Goal: Task Accomplishment & Management: Manage account settings

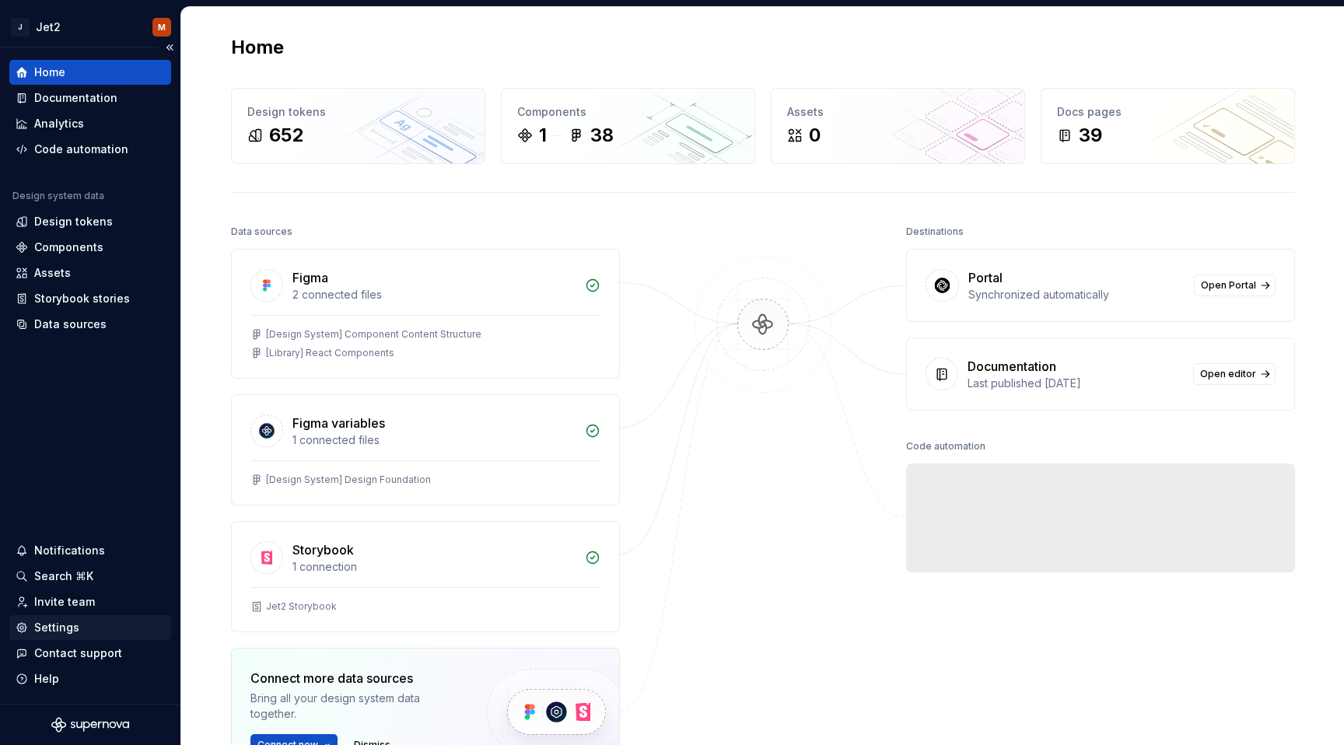
click at [51, 630] on div "Settings" at bounding box center [56, 628] width 45 height 16
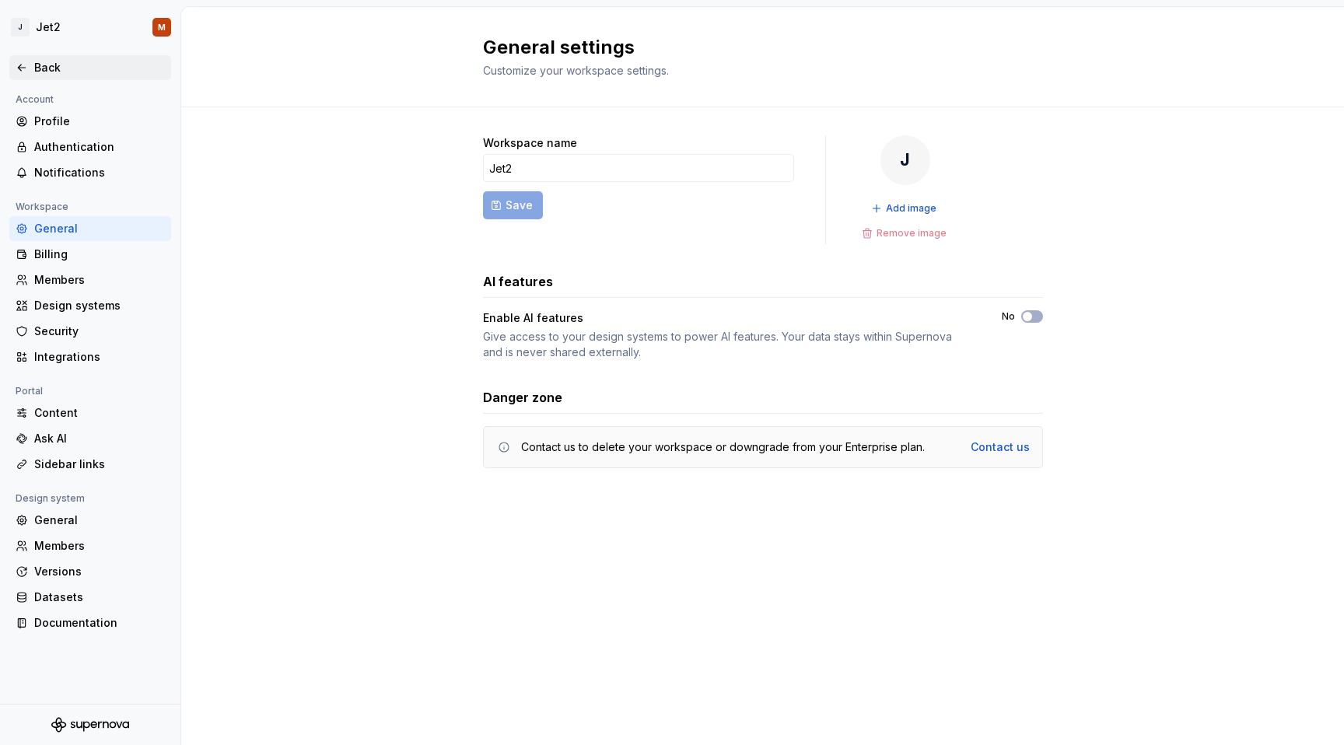
click at [35, 60] on div "Back" at bounding box center [99, 68] width 131 height 16
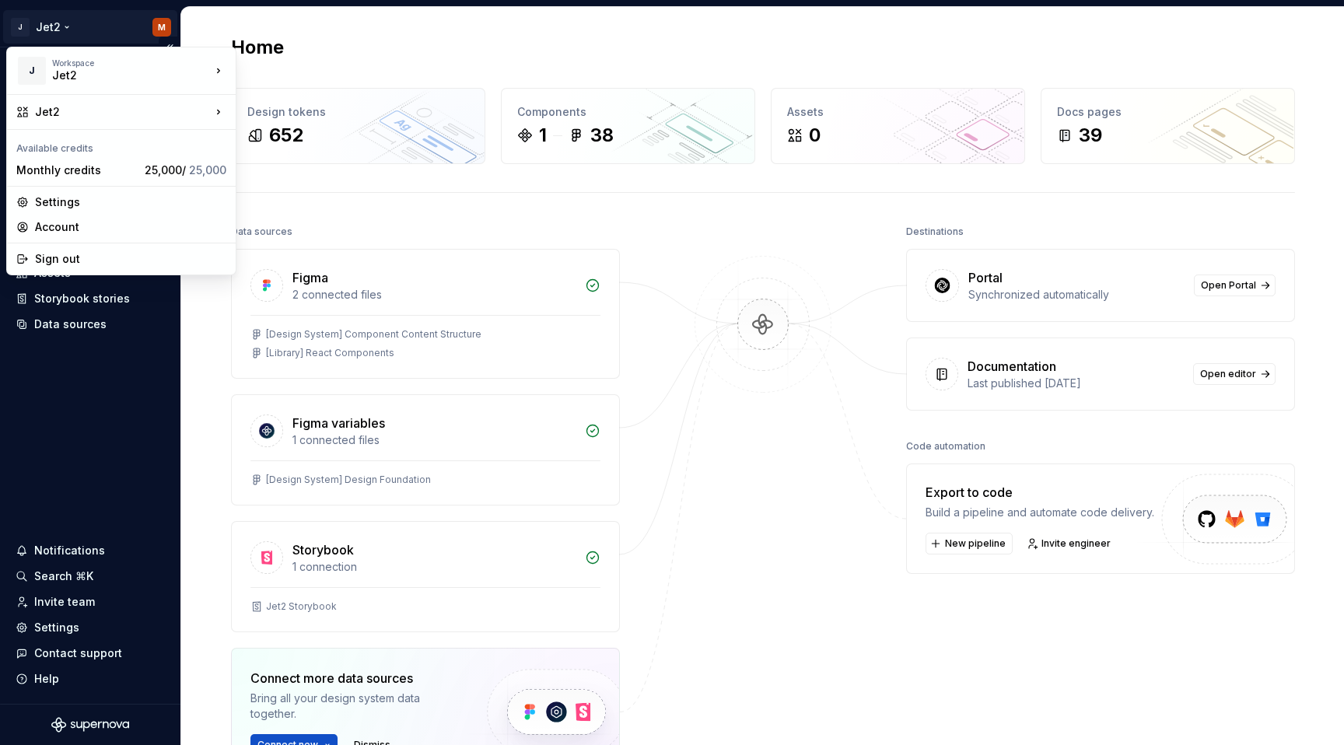
click at [54, 23] on html "J Jet2 M Home Documentation Analytics Code automation Design system data Design…" at bounding box center [672, 372] width 1344 height 745
click at [72, 207] on div "Settings" at bounding box center [130, 202] width 191 height 16
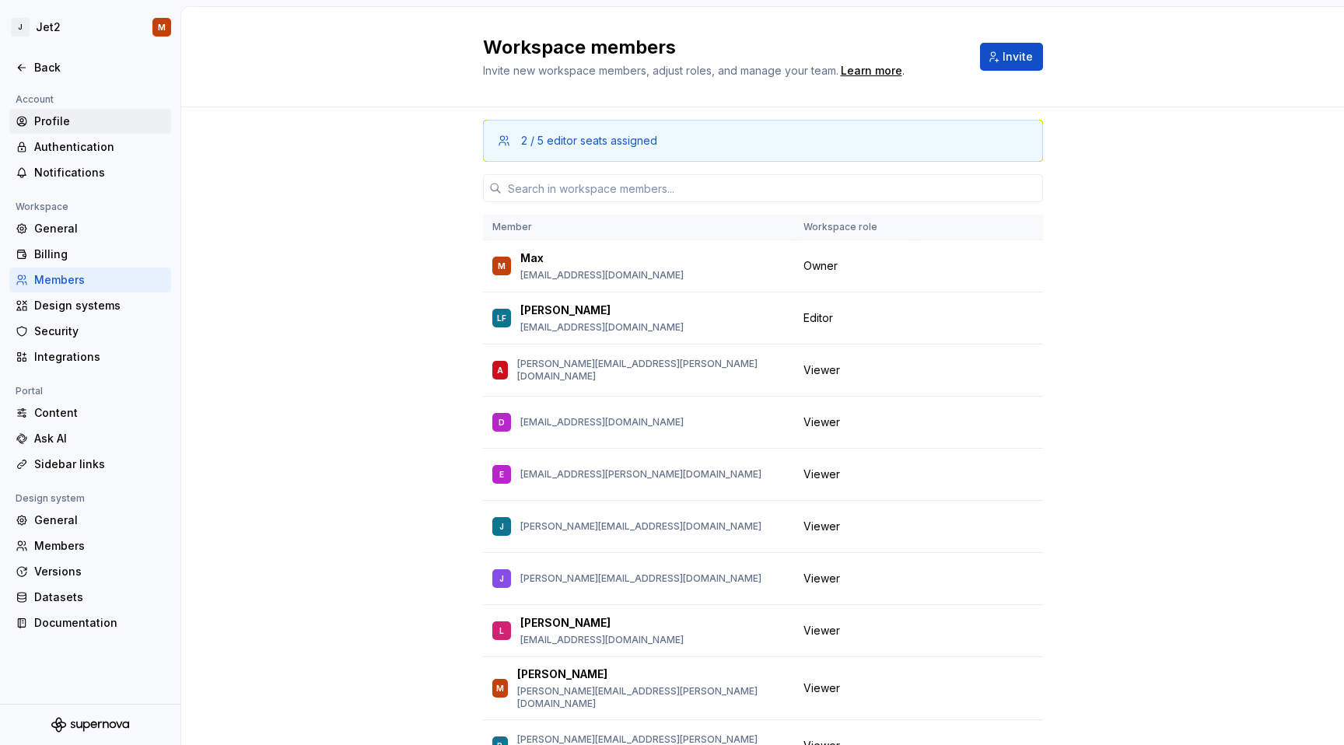
click at [49, 119] on div "Profile" at bounding box center [99, 122] width 131 height 16
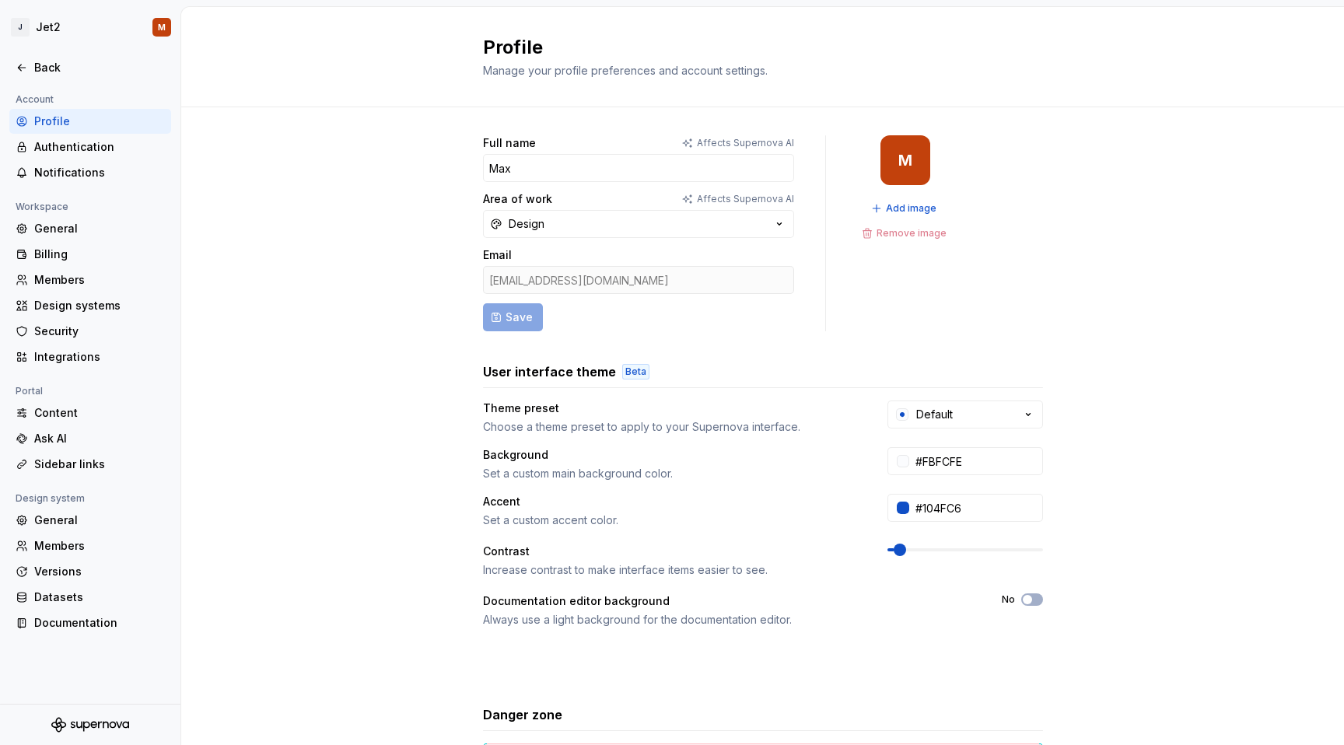
scroll to position [146, 0]
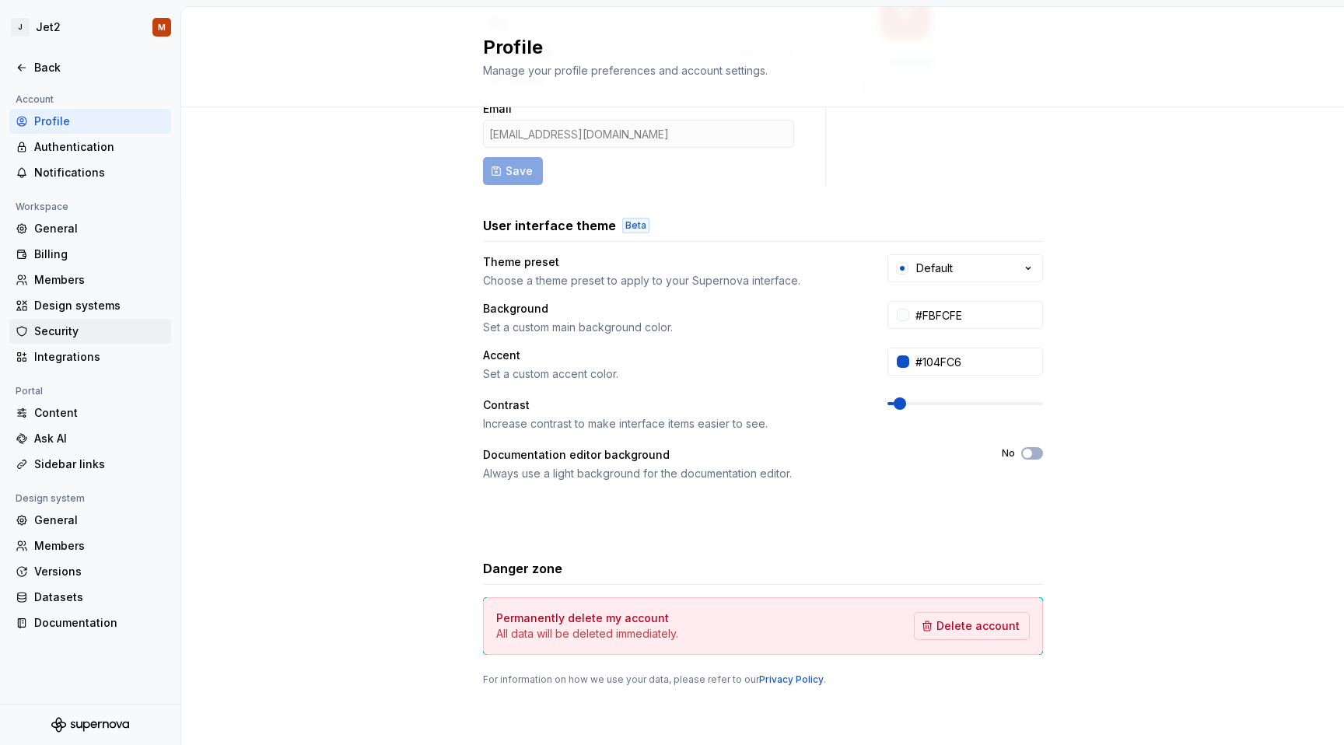
click at [58, 339] on div "Security" at bounding box center [90, 331] width 162 height 25
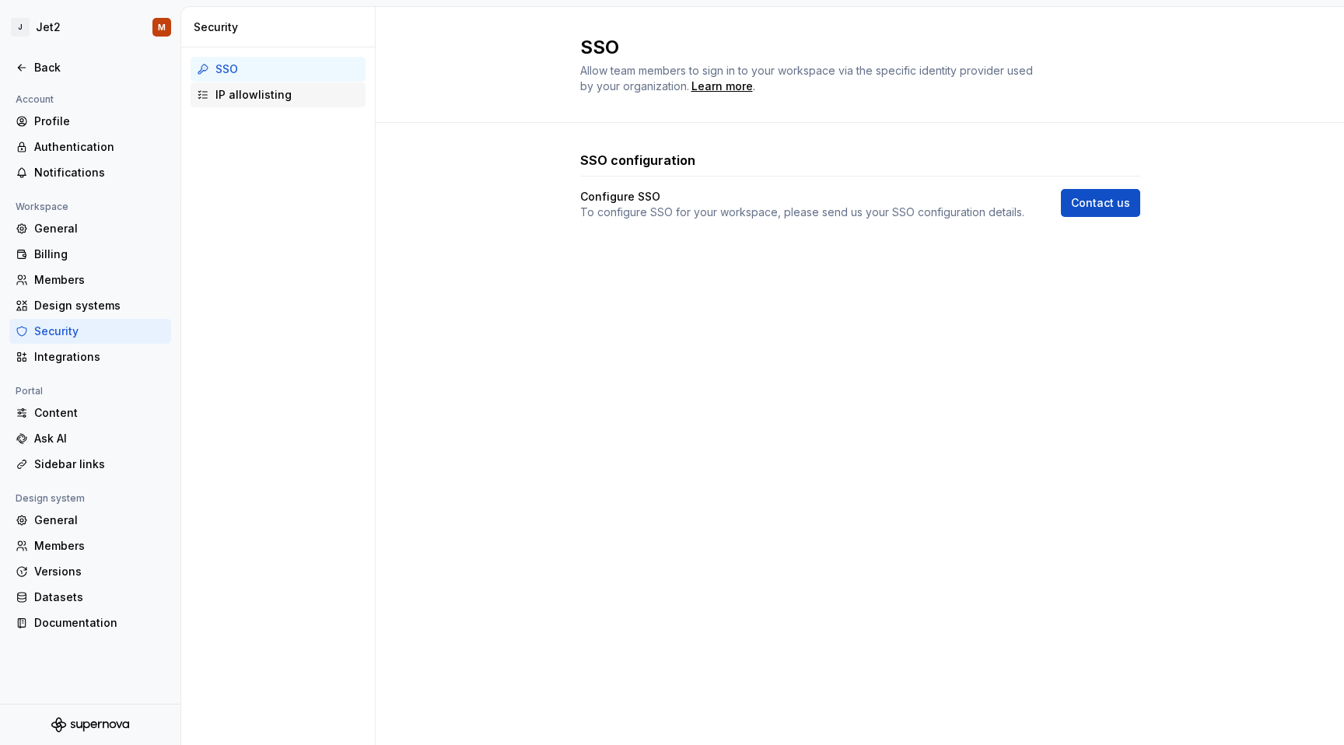
click at [233, 93] on div "IP allowlisting" at bounding box center [287, 95] width 144 height 16
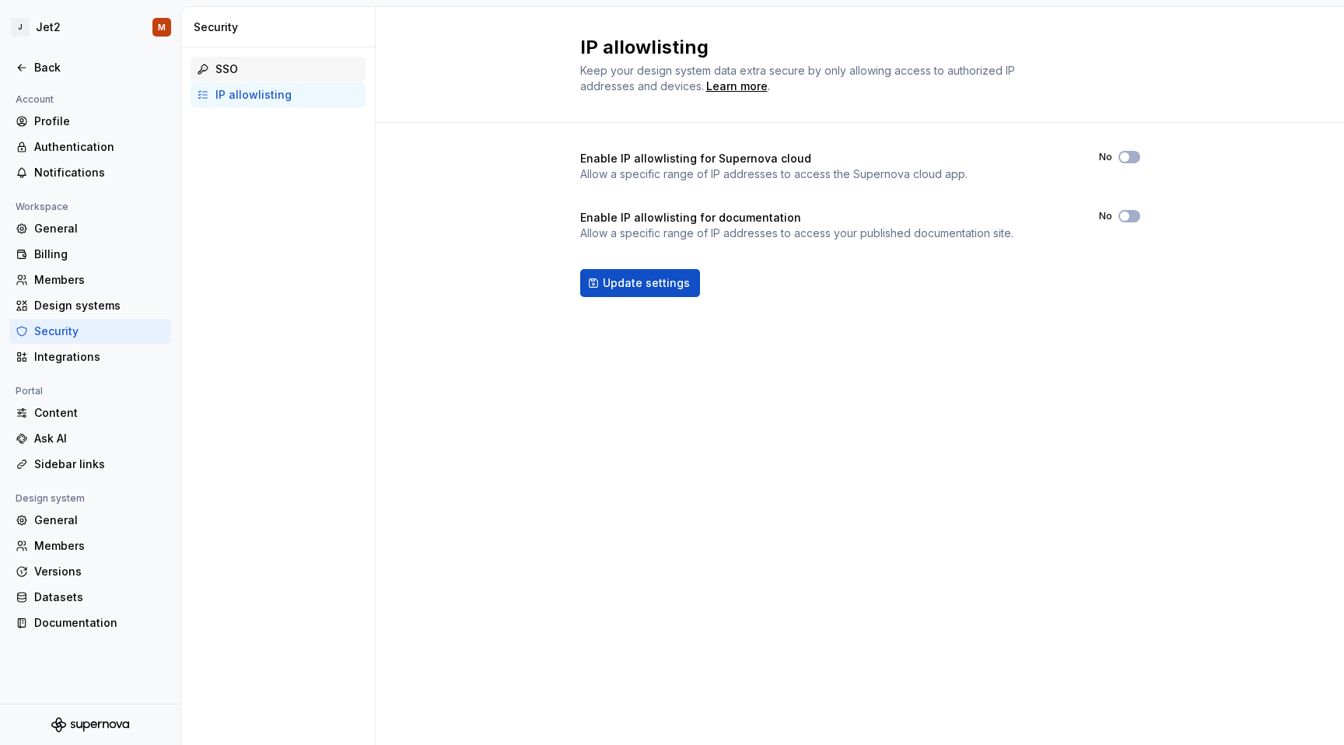
click at [225, 69] on div "SSO" at bounding box center [287, 69] width 144 height 16
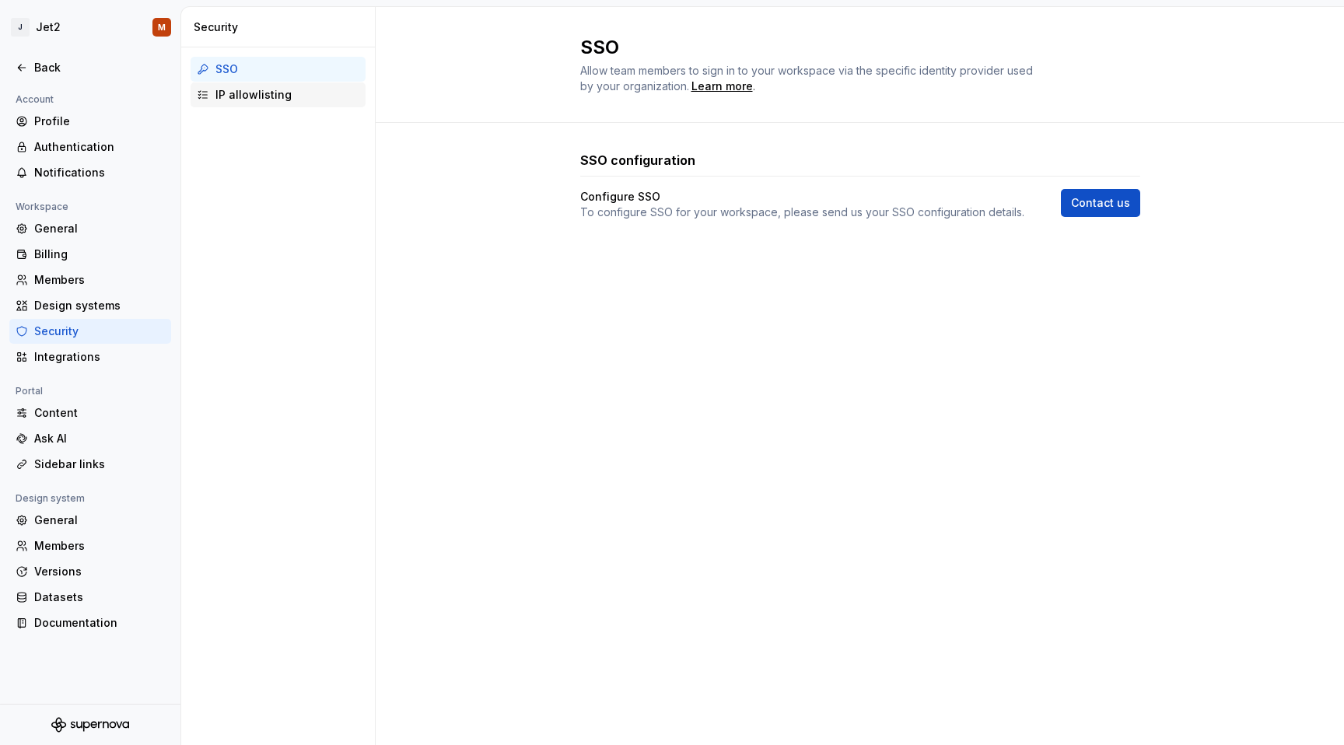
click at [229, 93] on div "IP allowlisting" at bounding box center [287, 95] width 144 height 16
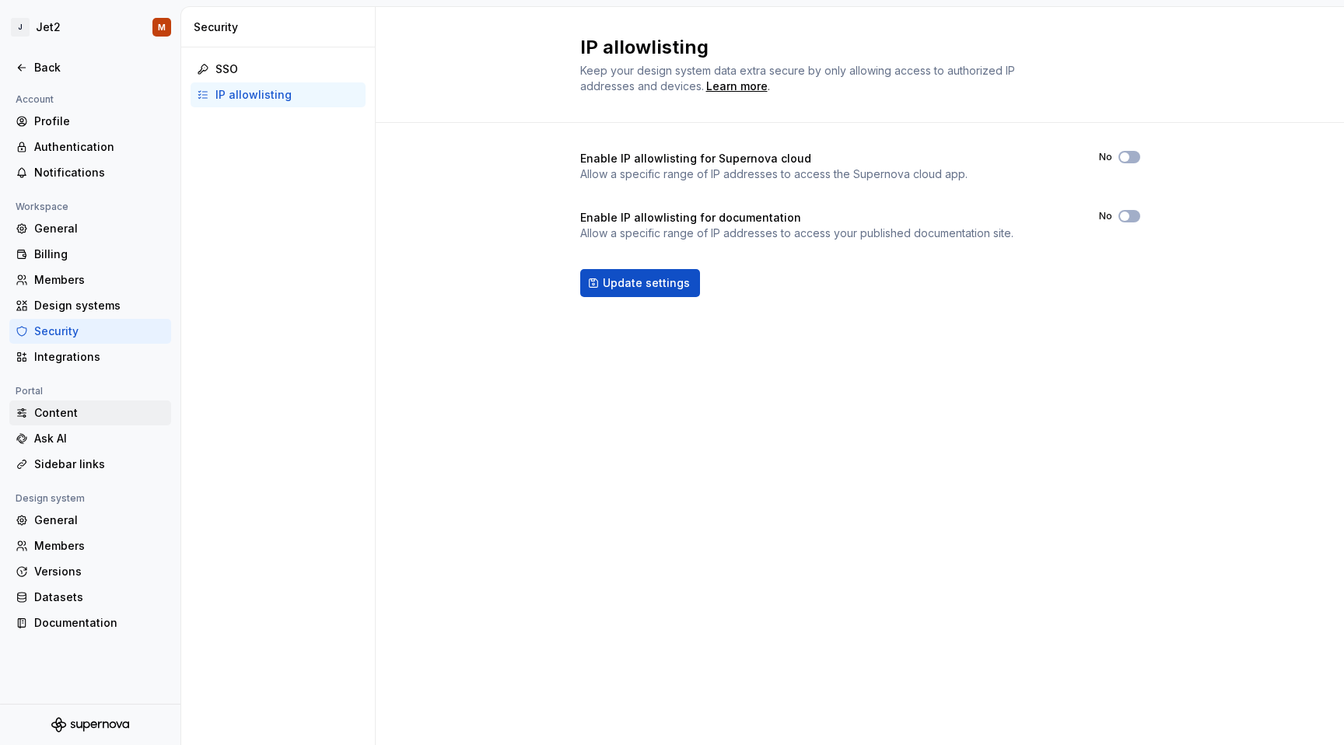
click at [61, 415] on div "Content" at bounding box center [99, 413] width 131 height 16
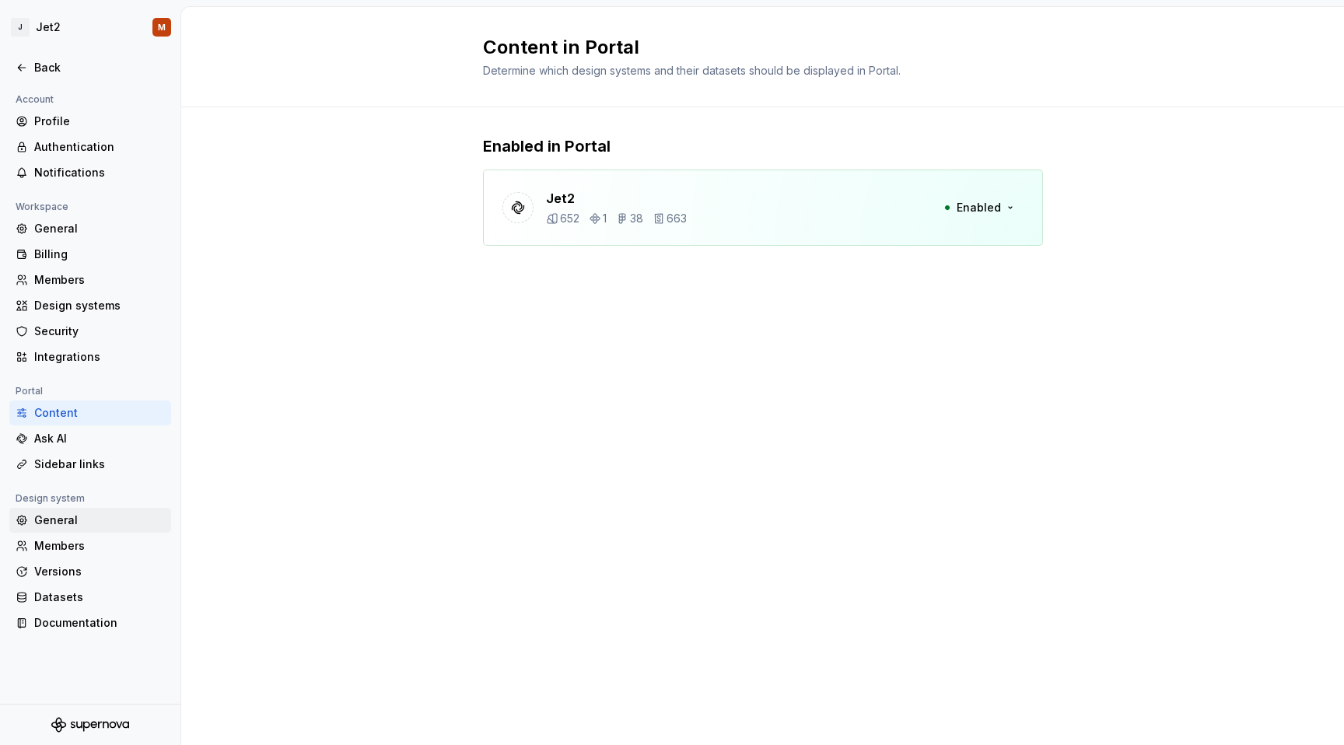
click at [58, 519] on div "General" at bounding box center [99, 520] width 131 height 16
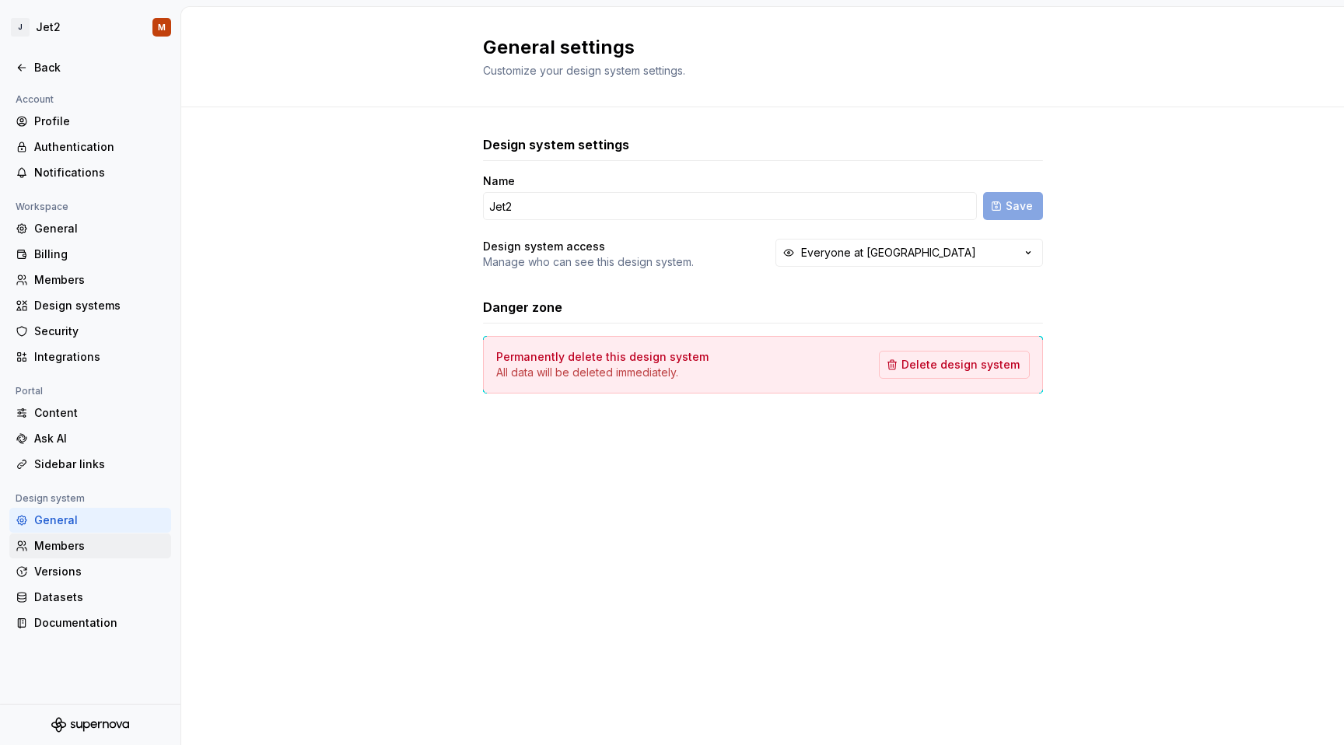
click at [56, 550] on div "Members" at bounding box center [99, 546] width 131 height 16
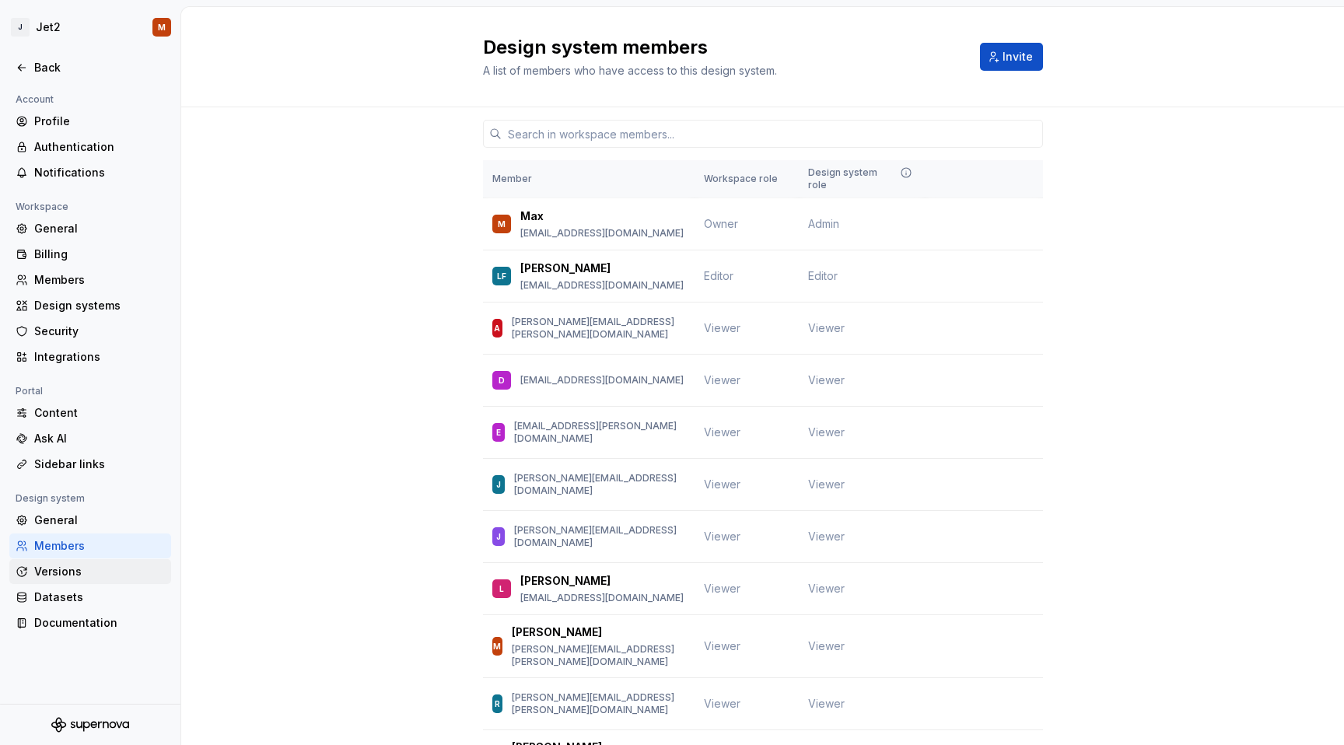
click at [57, 575] on div "Versions" at bounding box center [99, 572] width 131 height 16
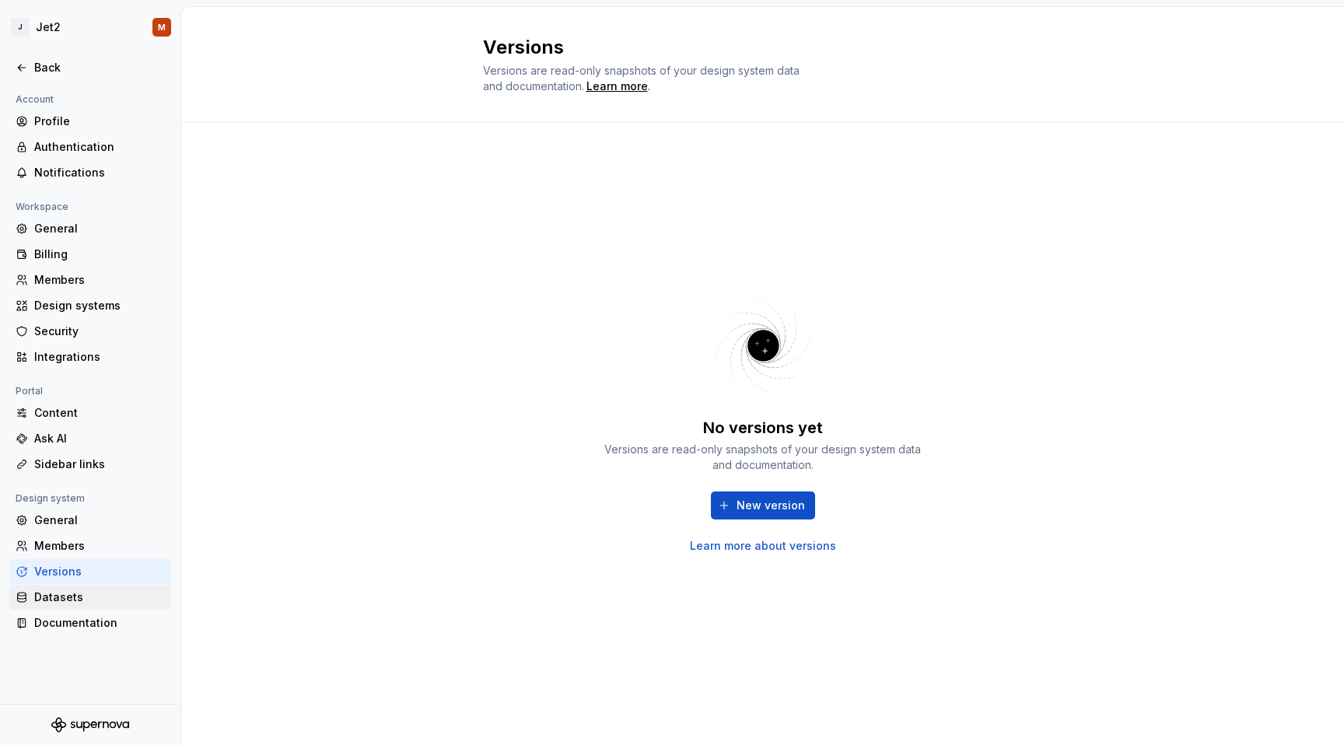
click at [56, 590] on div "Datasets" at bounding box center [99, 597] width 131 height 16
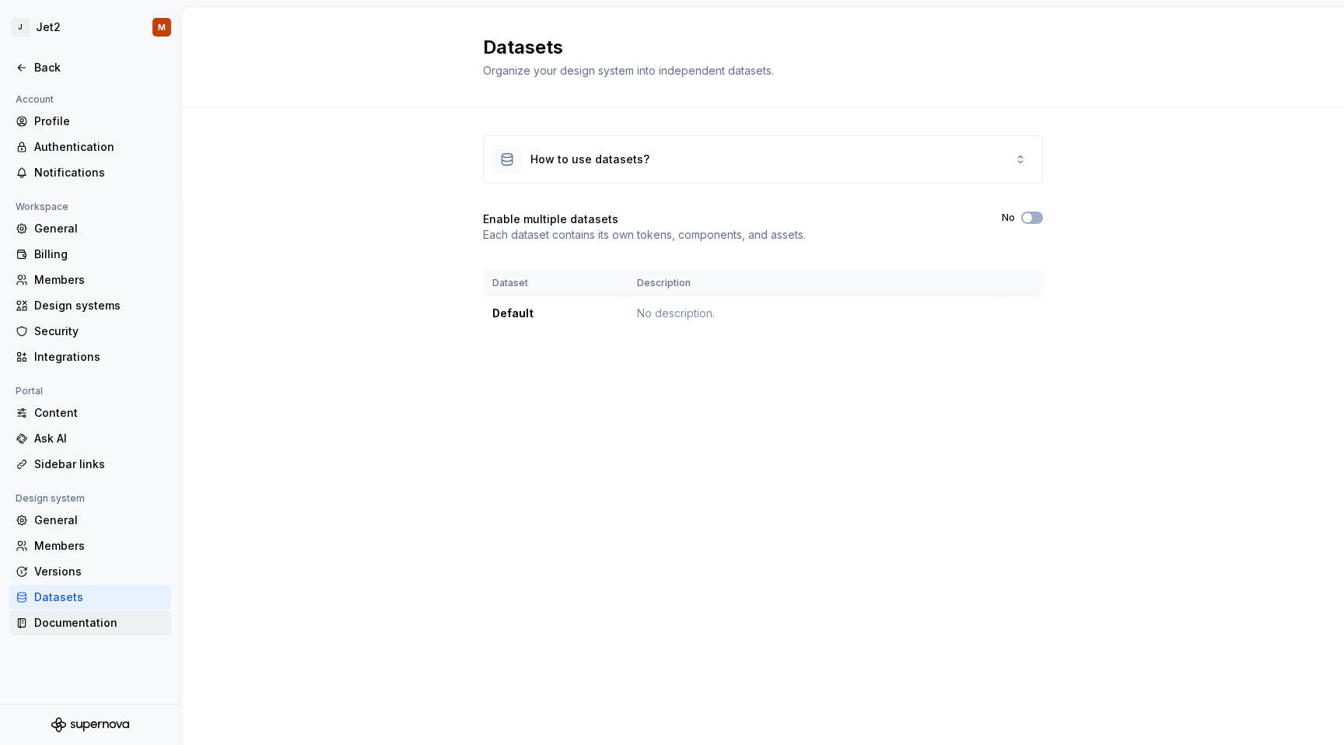
click at [57, 622] on div "Documentation" at bounding box center [99, 623] width 131 height 16
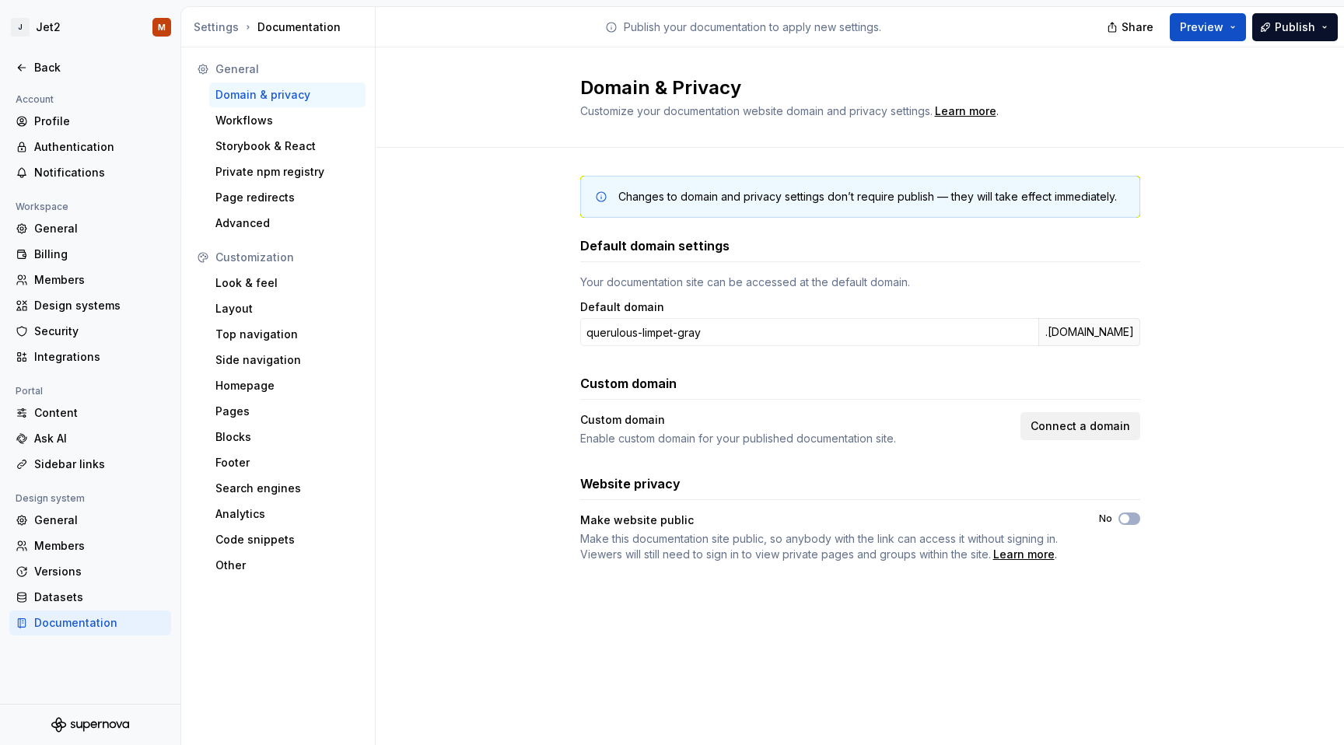
click at [1067, 428] on span "Connect a domain" at bounding box center [1080, 426] width 100 height 16
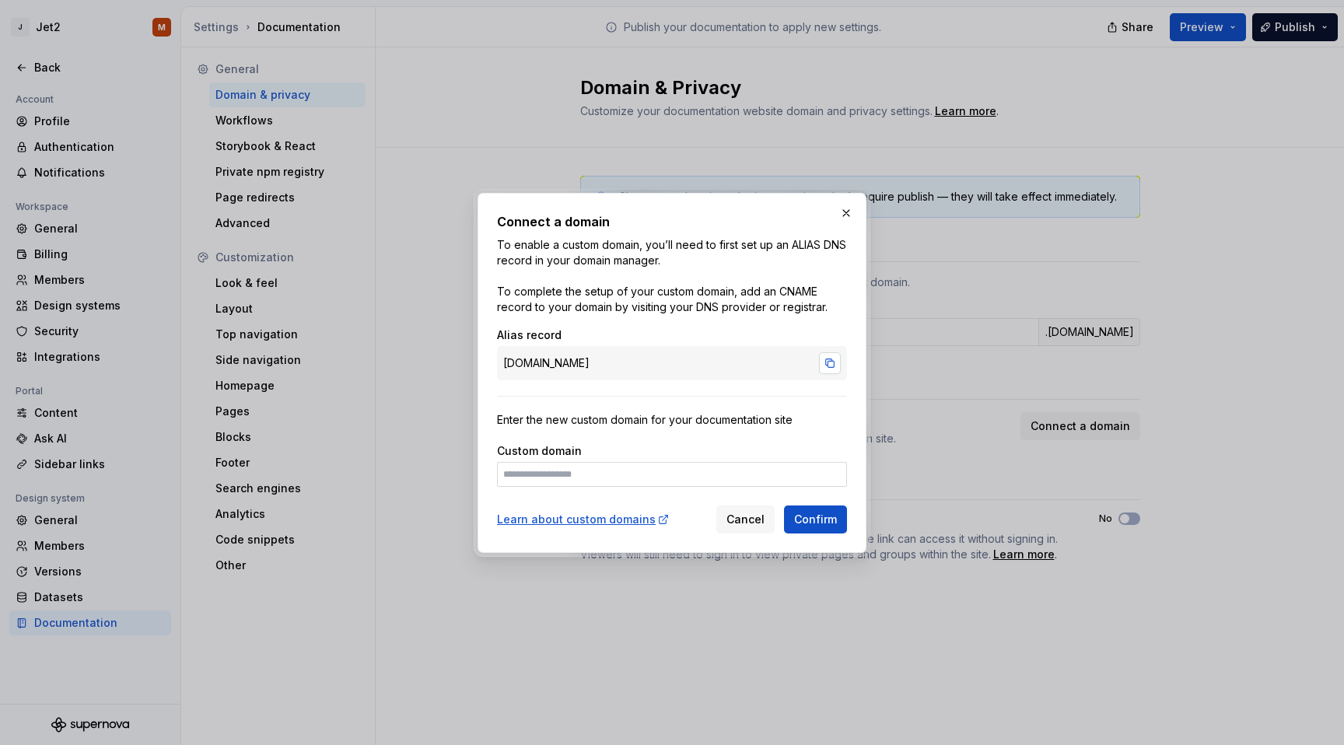
click at [827, 365] on button "button" at bounding box center [830, 363] width 22 height 22
click at [846, 215] on button "button" at bounding box center [846, 213] width 22 height 22
